Goal: Information Seeking & Learning: Learn about a topic

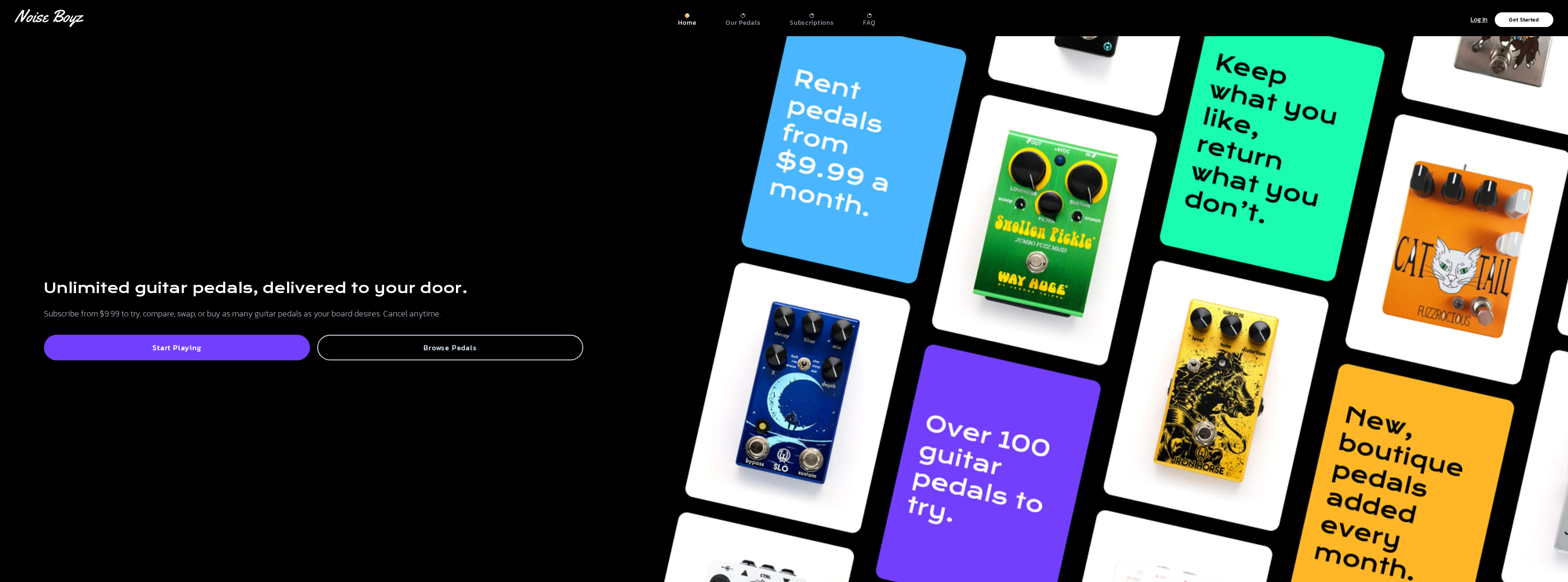
click at [466, 355] on div "Browse Pedals" at bounding box center [450, 347] width 266 height 26
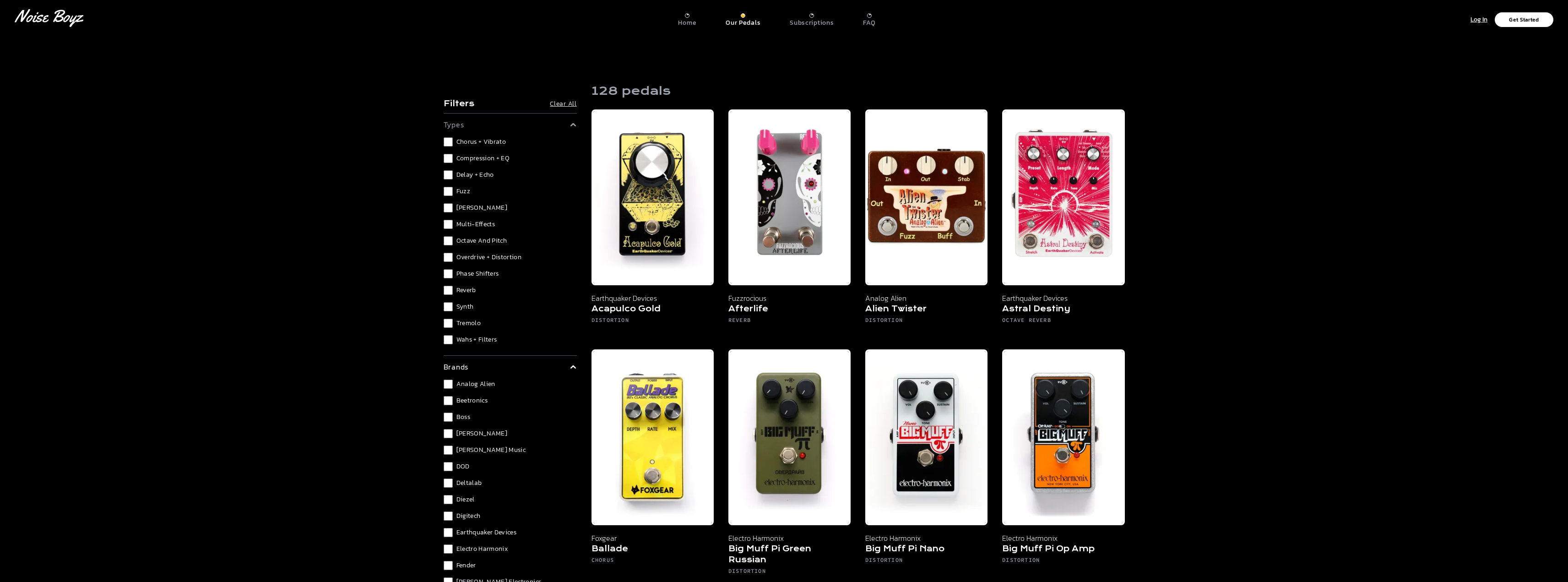
click at [448, 218] on div "Chorus + Vibrato Compression + EQ Delay + Echo Fuzz [PERSON_NAME] Multi-Effects…" at bounding box center [510, 240] width 134 height 207
click at [448, 221] on div "Chorus + Vibrato Compression + EQ Delay + Echo Fuzz [PERSON_NAME] Multi-Effects…" at bounding box center [510, 149] width 134 height 207
click at [447, 220] on div "Chorus + Vibrato Compression + EQ Delay + Echo Fuzz [PERSON_NAME] Multi-Effects…" at bounding box center [510, 149] width 134 height 207
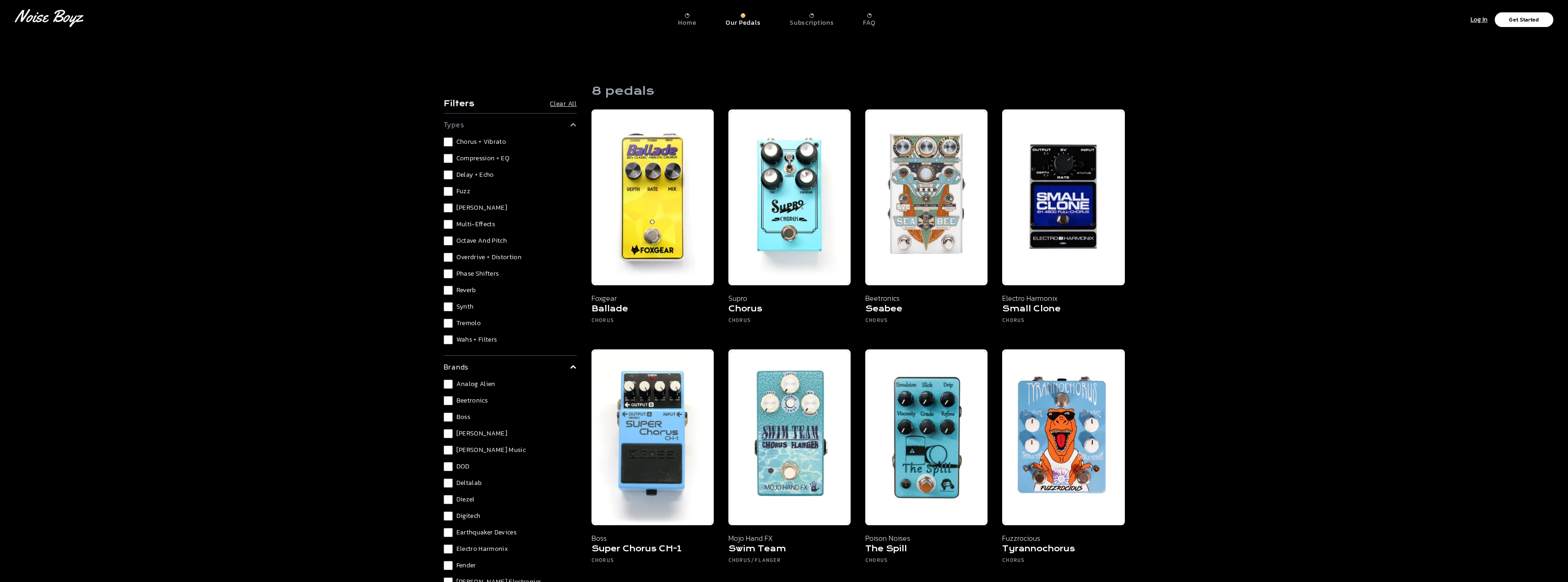
click at [451, 147] on div "Chorus + Vibrato Compression + EQ Delay + Echo Fuzz [PERSON_NAME] Multi-Effects…" at bounding box center [510, 240] width 134 height 207
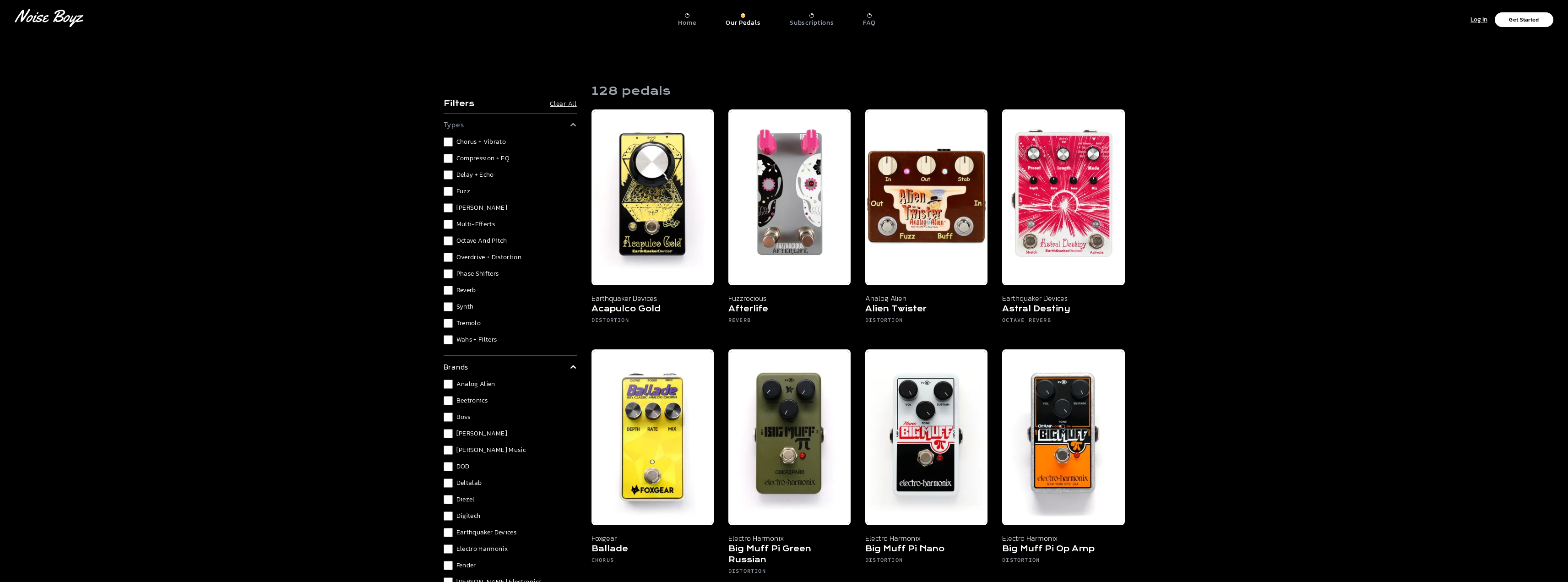
click at [451, 167] on div "Chorus + Vibrato Compression + EQ Delay + Echo Fuzz [PERSON_NAME] Multi-Effects…" at bounding box center [510, 240] width 134 height 207
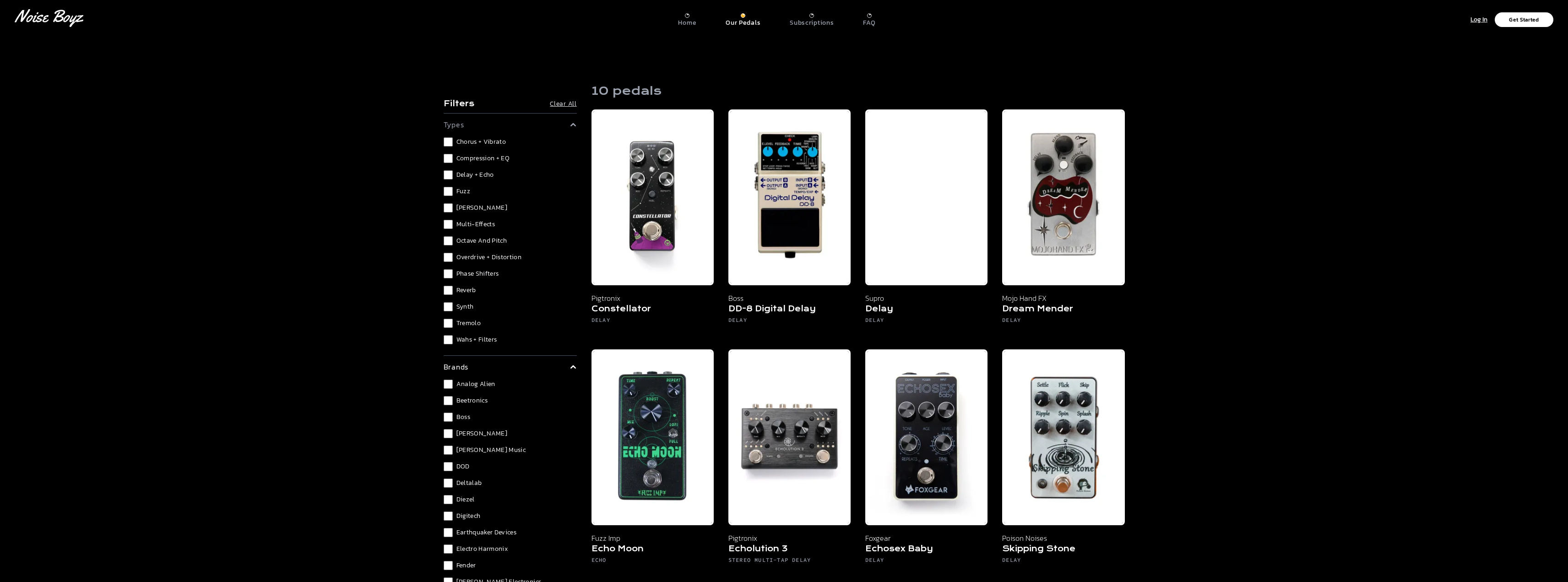
click at [453, 177] on label "Delay + Echo" at bounding box center [510, 176] width 134 height 10
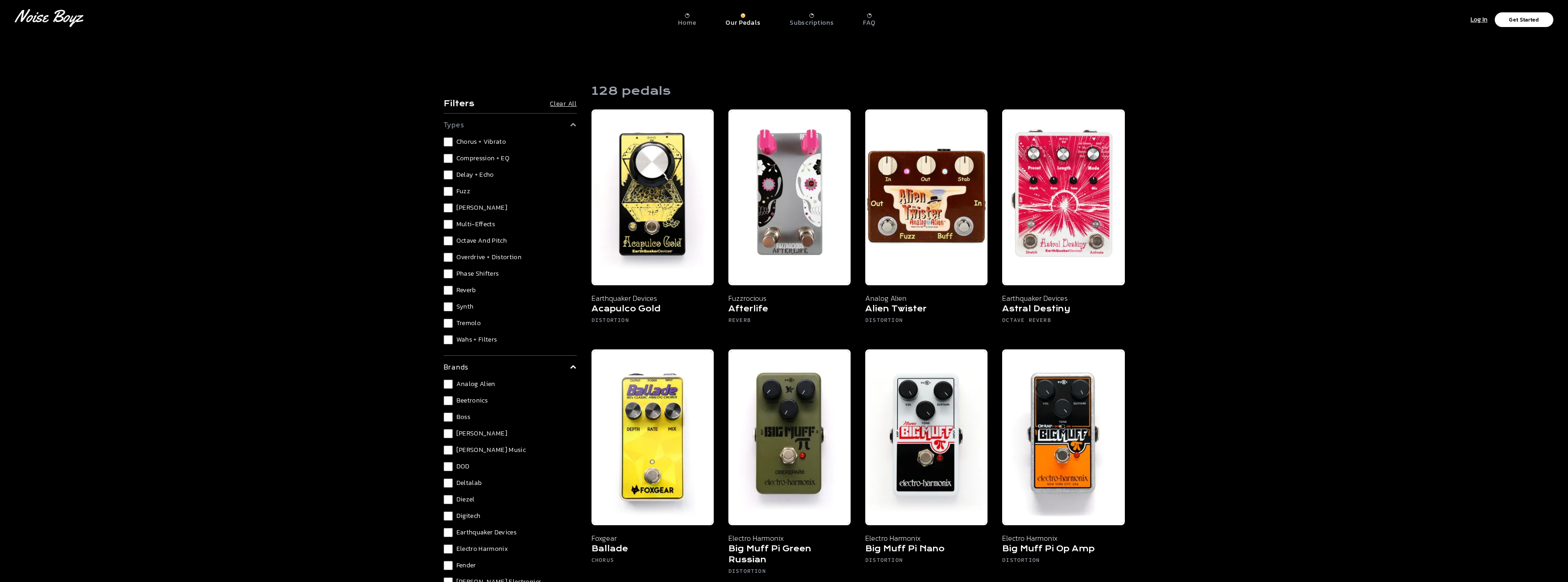
click at [445, 213] on div "Chorus + Vibrato Compression + EQ Delay + Echo Fuzz [PERSON_NAME] Multi-Effects…" at bounding box center [510, 240] width 134 height 207
click at [447, 218] on div "Chorus + Vibrato Compression + EQ Delay + Echo Fuzz [PERSON_NAME] Multi-Effects…" at bounding box center [510, 240] width 134 height 207
click at [445, 354] on div "Analog Alien Beetronics Boss [PERSON_NAME] [PERSON_NAME] Music DOD Deltalab Die…" at bounding box center [510, 523] width 134 height 653
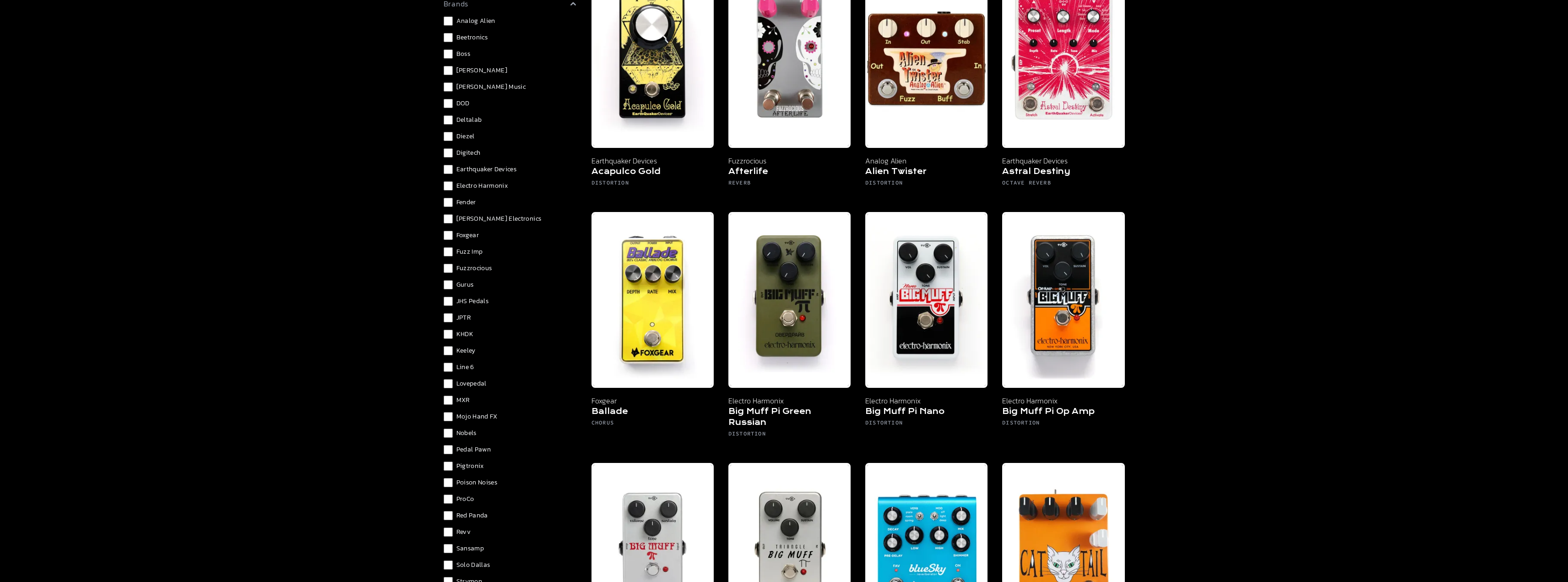
scroll to position [277, 0]
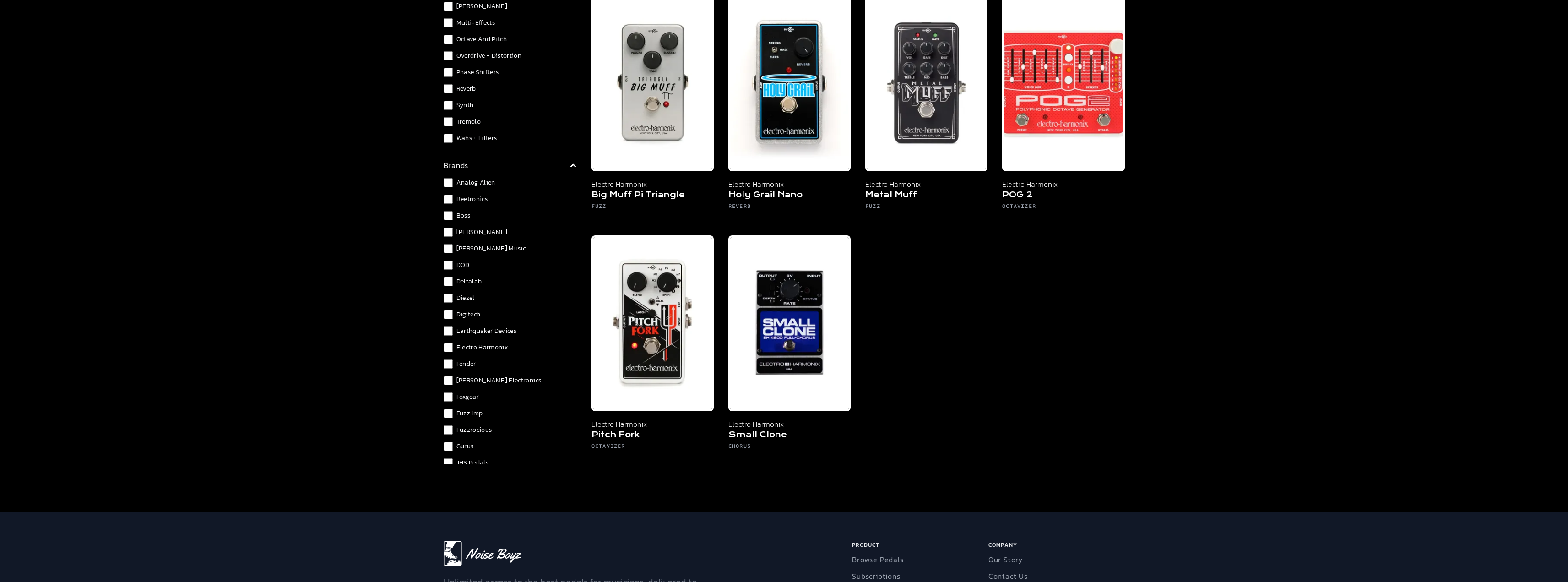
scroll to position [366, 0]
